Goal: Obtain resource: Download file/media

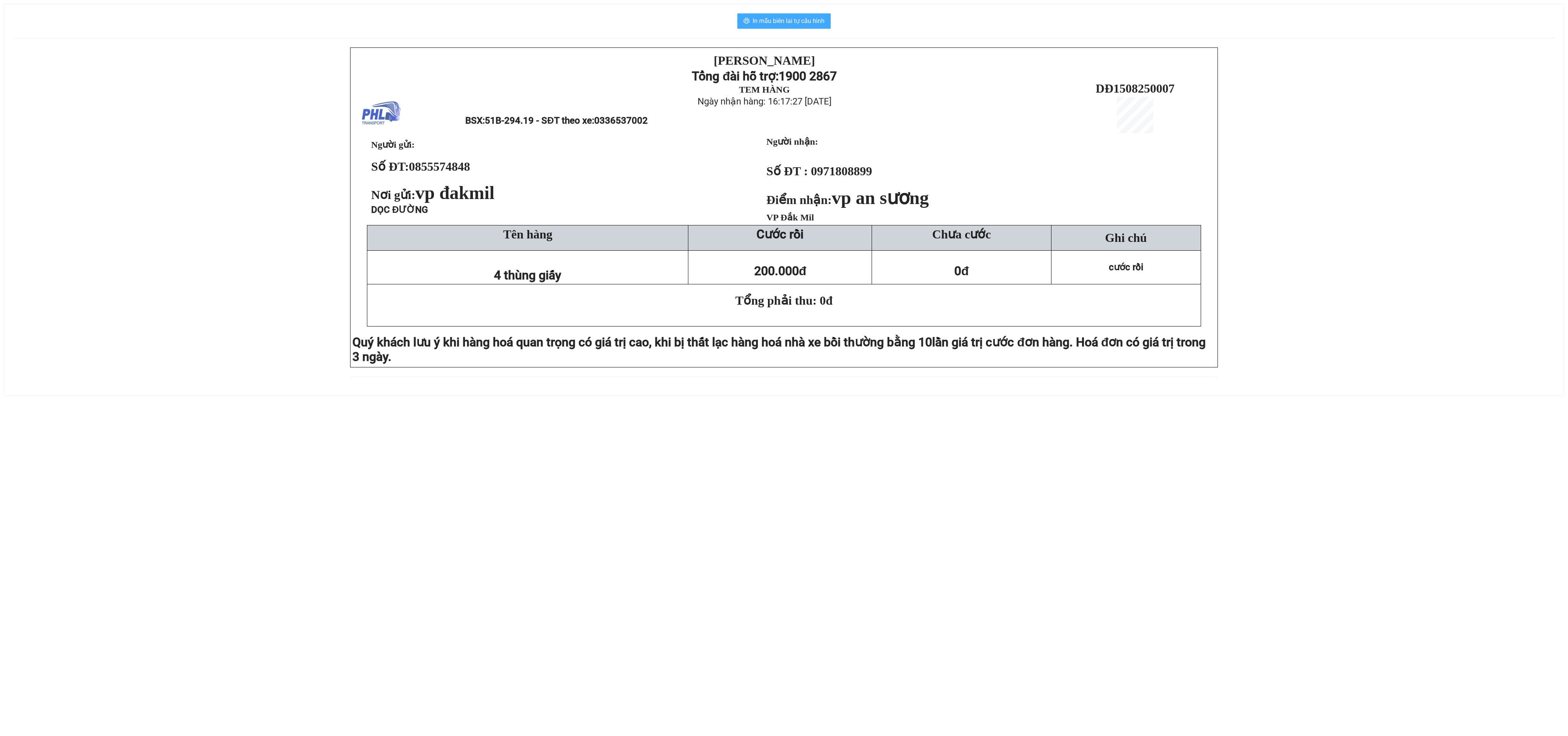
click at [766, 24] on span "In mẫu biên lai tự cấu hình" at bounding box center [788, 21] width 72 height 10
